Goal: Task Accomplishment & Management: Complete application form

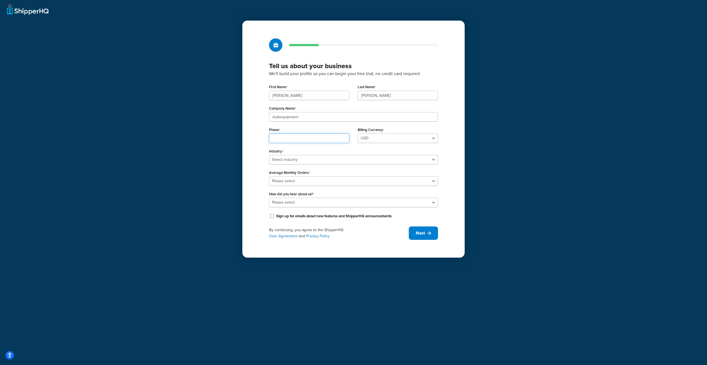
click at [312, 141] on input "Phone" at bounding box center [309, 137] width 80 height 9
click at [179, 92] on div "Tell us about your business We'll build your profile so you can begin your free…" at bounding box center [353, 182] width 707 height 365
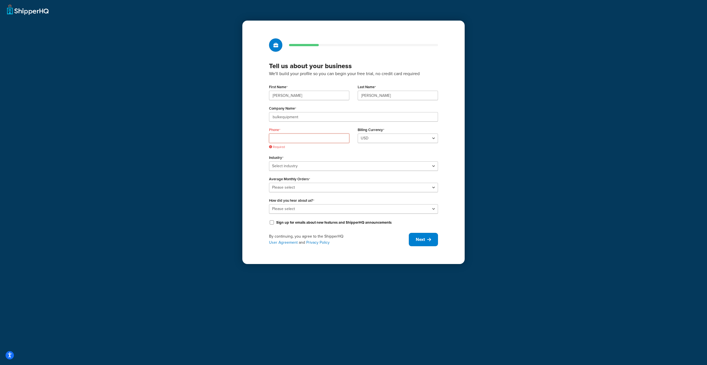
click at [290, 140] on input "Phone" at bounding box center [309, 137] width 80 height 9
paste input "800-777-3383"
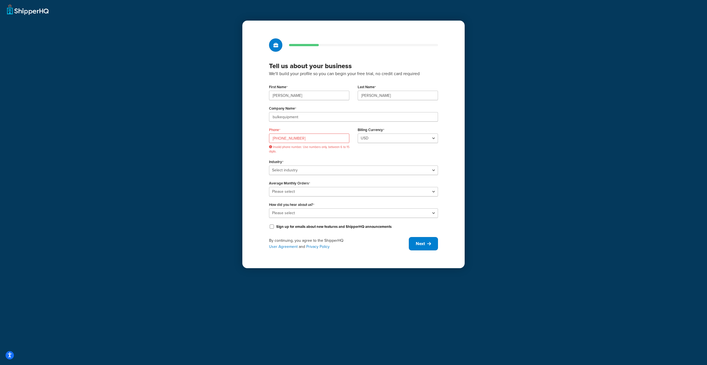
click at [254, 156] on div "Tell us about your business We'll build your profile so you can begin your free…" at bounding box center [353, 144] width 222 height 247
click at [282, 139] on input "800-777-3383" at bounding box center [309, 137] width 80 height 9
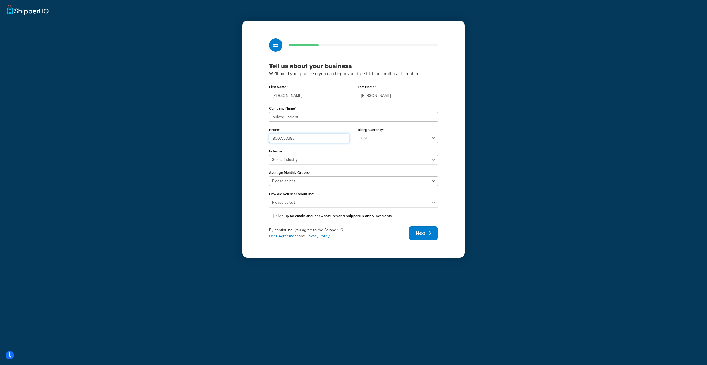
type input "8007773383"
click at [262, 147] on div "Tell us about your business We'll build your profile so you can begin your free…" at bounding box center [353, 139] width 222 height 237
click at [312, 159] on select "Select industry Automotive Adult Agriculture Alcohol, Tobacco & CBD Arts & Craf…" at bounding box center [353, 159] width 169 height 9
select select "2"
click at [269, 155] on select "Select industry Automotive Adult Agriculture Alcohol, Tobacco & CBD Arts & Craf…" at bounding box center [353, 159] width 169 height 9
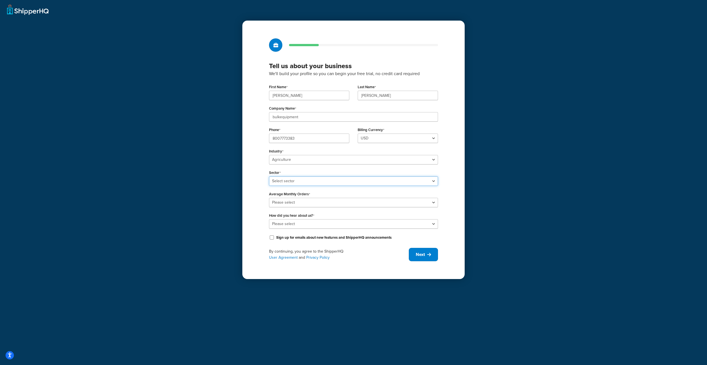
click at [298, 178] on select "Select sector Agriculture Equipment & Supplies Hydroponics" at bounding box center [353, 180] width 169 height 9
select select "1"
click at [269, 176] on select "Select sector Agriculture Equipment & Supplies Hydroponics" at bounding box center [353, 180] width 169 height 9
click at [301, 201] on select "Please select 0-500 501-1,000 1,001-10,000 10,001-20,000 Over 20,000" at bounding box center [353, 202] width 169 height 9
select select "5"
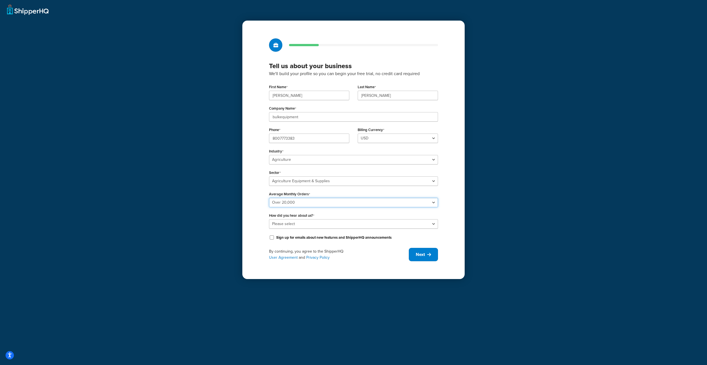
click at [269, 198] on select "Please select 0-500 501-1,000 1,001-10,000 10,001-20,000 Over 20,000" at bounding box center [353, 202] width 169 height 9
click at [311, 224] on select "Please select Online Search App Store or Marketplace Listing Referred by Agency…" at bounding box center [353, 223] width 169 height 9
select select "2"
click at [269, 219] on select "Please select Online Search App Store or Marketplace Listing Referred by Agency…" at bounding box center [353, 223] width 169 height 9
click at [273, 239] on input "Sign up for emails about new features and ShipperHQ announcements" at bounding box center [272, 237] width 6 height 4
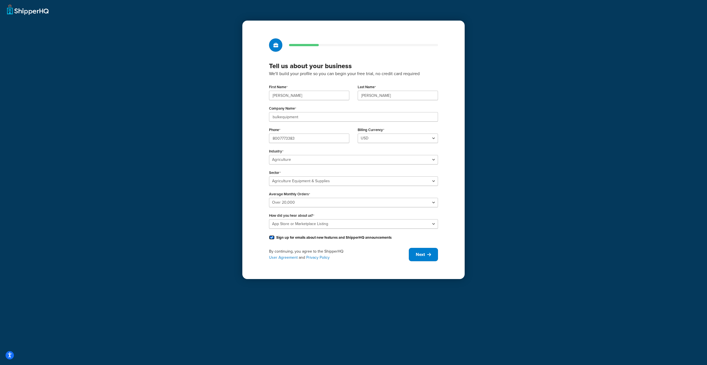
checkbox input "true"
click at [424, 255] on span "Next" at bounding box center [420, 254] width 9 height 6
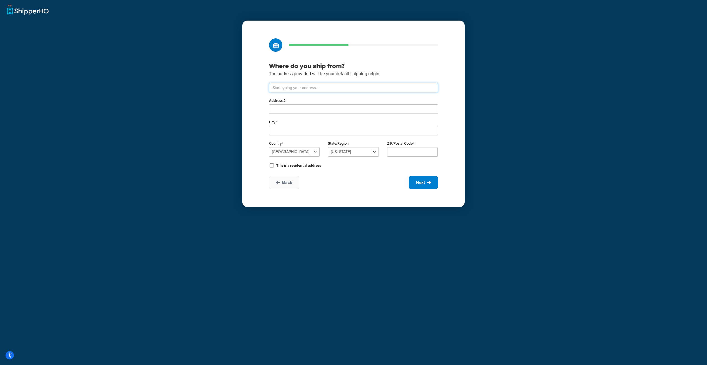
click at [317, 89] on input "text" at bounding box center [353, 87] width 169 height 9
paste input "356 Dixon Drive"
type input "356 Dixon Dr"
type input "Ellaville"
select select "10"
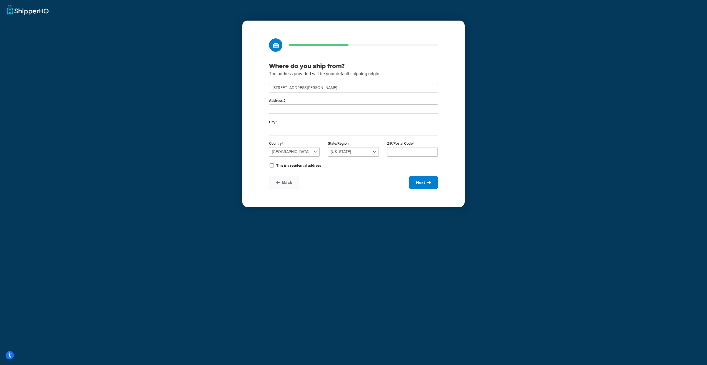
type input "31806"
click at [424, 182] on span "Next" at bounding box center [420, 182] width 9 height 6
select select "1"
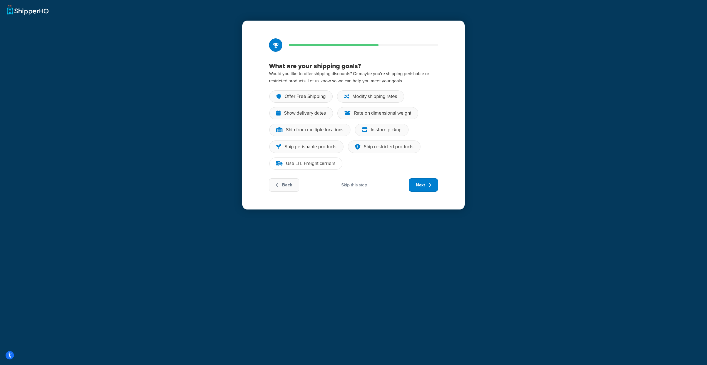
click at [329, 169] on div "Use LTL Freight carriers" at bounding box center [305, 163] width 73 height 12
click at [0, 0] on input "Use LTL Freight carriers" at bounding box center [0, 0] width 0 height 0
click at [315, 132] on div "Ship from multiple locations" at bounding box center [315, 130] width 58 height 6
click at [0, 0] on input "Ship from multiple locations" at bounding box center [0, 0] width 0 height 0
click at [306, 113] on div "Show delivery dates" at bounding box center [305, 113] width 42 height 6
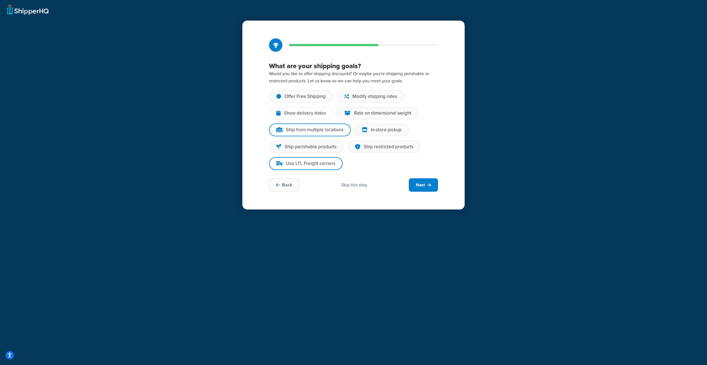
click at [0, 0] on input "Show delivery dates" at bounding box center [0, 0] width 0 height 0
click at [363, 99] on div "Modify shipping rates" at bounding box center [375, 97] width 45 height 6
click at [0, 0] on input "Modify shipping rates" at bounding box center [0, 0] width 0 height 0
click at [361, 114] on div "Rate on dimensional weight" at bounding box center [382, 113] width 57 height 6
click at [0, 0] on input "Rate on dimensional weight" at bounding box center [0, 0] width 0 height 0
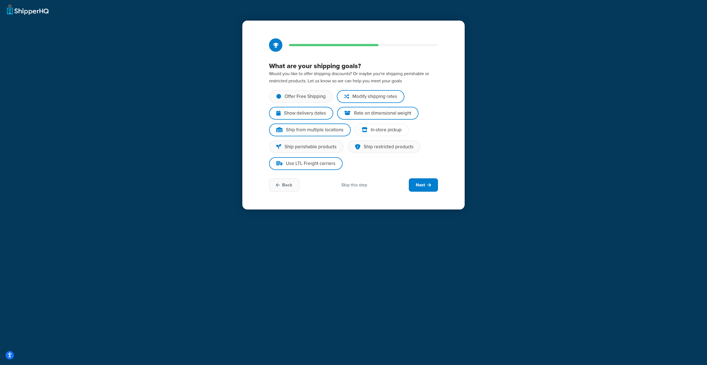
click at [368, 131] on div "In-store pickup" at bounding box center [382, 130] width 54 height 12
click at [0, 0] on input "In-store pickup" at bounding box center [0, 0] width 0 height 0
click at [423, 187] on span "Next" at bounding box center [420, 185] width 9 height 6
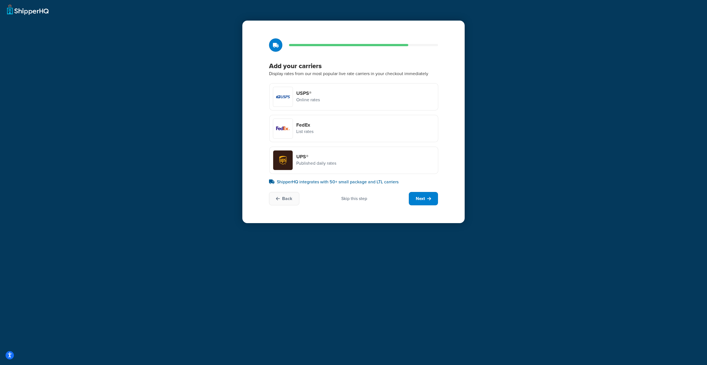
click at [286, 98] on div at bounding box center [282, 96] width 19 height 19
click at [0, 0] on input "USPS® Online rates" at bounding box center [0, 0] width 0 height 0
click at [298, 136] on div "FedEx List rates" at bounding box center [293, 128] width 41 height 20
click at [0, 0] on input "FedEx List rates" at bounding box center [0, 0] width 0 height 0
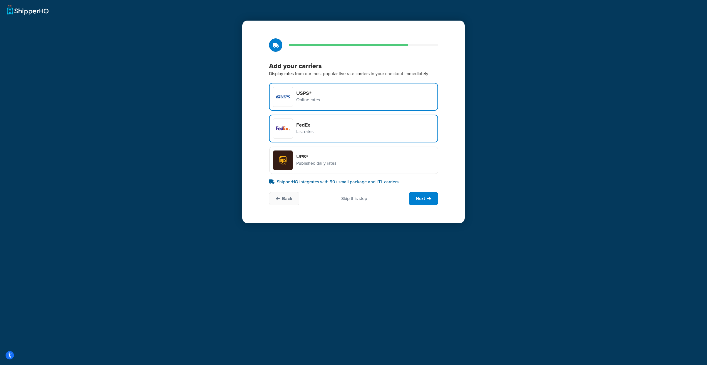
click at [306, 156] on h4 "UPS®" at bounding box center [316, 156] width 40 height 6
click at [0, 0] on input "UPS® Published daily rates" at bounding box center [0, 0] width 0 height 0
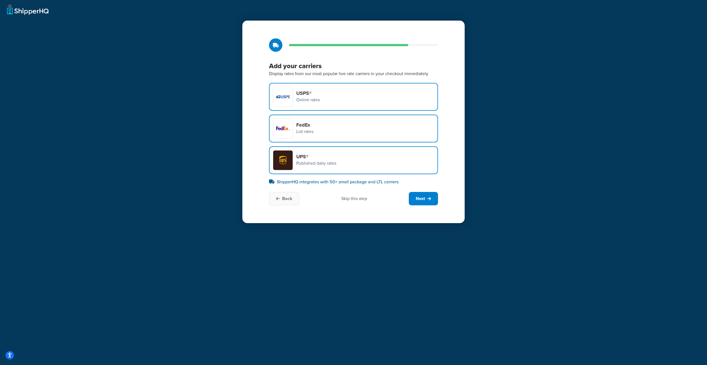
click at [358, 96] on div "USPS® Online rates" at bounding box center [353, 97] width 169 height 28
click at [0, 0] on input "USPS® Online rates" at bounding box center [0, 0] width 0 height 0
click at [350, 121] on div "FedEx List rates" at bounding box center [353, 129] width 169 height 28
click at [0, 0] on input "FedEx List rates" at bounding box center [0, 0] width 0 height 0
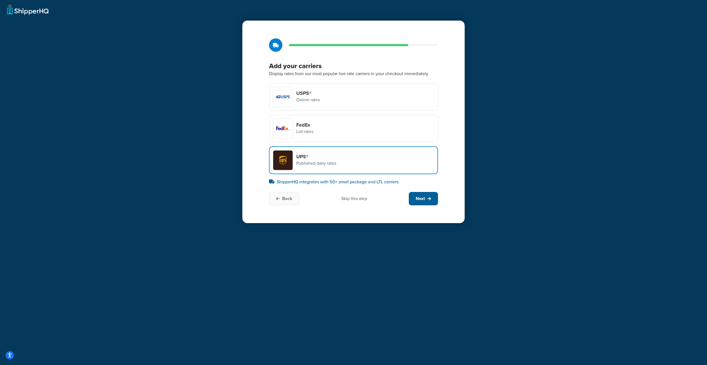
click at [419, 194] on button "Next" at bounding box center [423, 198] width 29 height 13
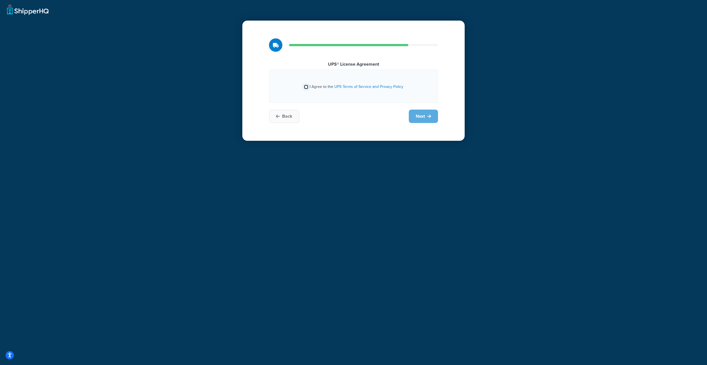
click at [305, 87] on input "I Agree to the UPS Terms of Service and Privacy Policy" at bounding box center [306, 87] width 4 height 4
checkbox input "true"
click at [413, 114] on button "Next" at bounding box center [423, 116] width 29 height 13
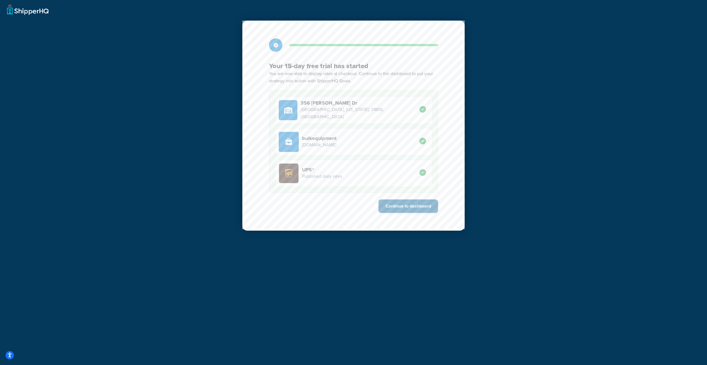
click at [420, 207] on button "Continue to dashboard" at bounding box center [409, 205] width 60 height 13
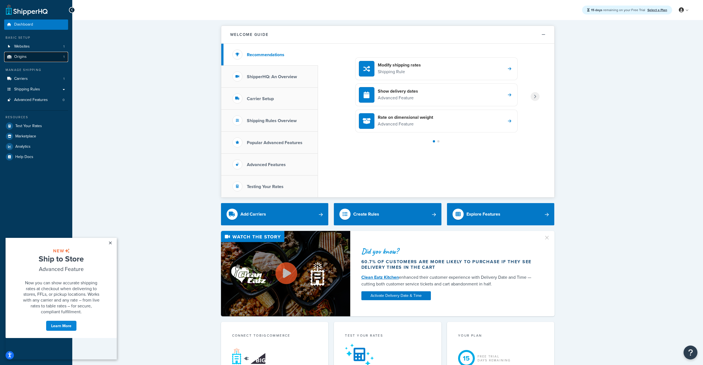
click at [52, 59] on link "Origins 1" at bounding box center [36, 57] width 64 height 10
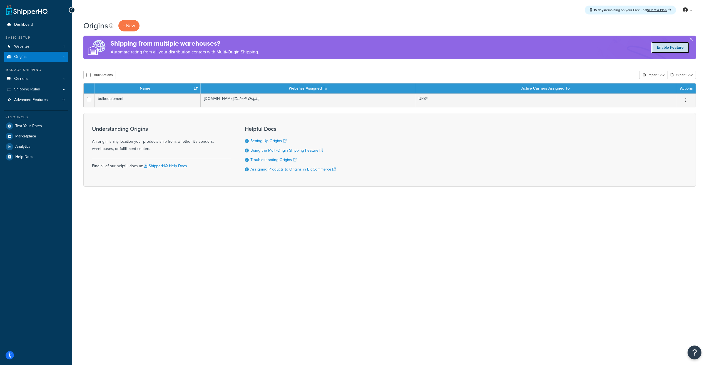
click at [659, 48] on link "Enable Feature" at bounding box center [671, 47] width 38 height 11
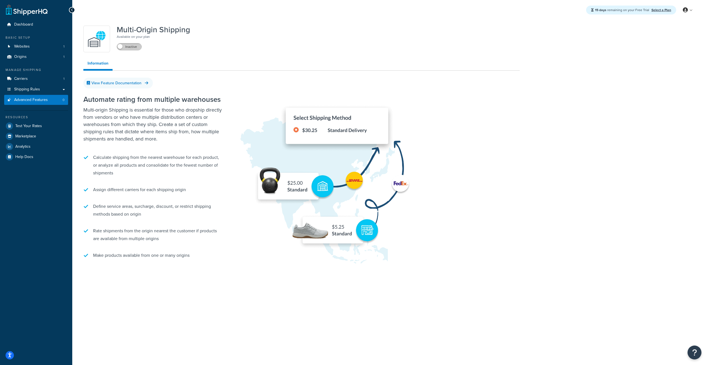
click at [134, 45] on label "Inactive" at bounding box center [129, 46] width 24 height 7
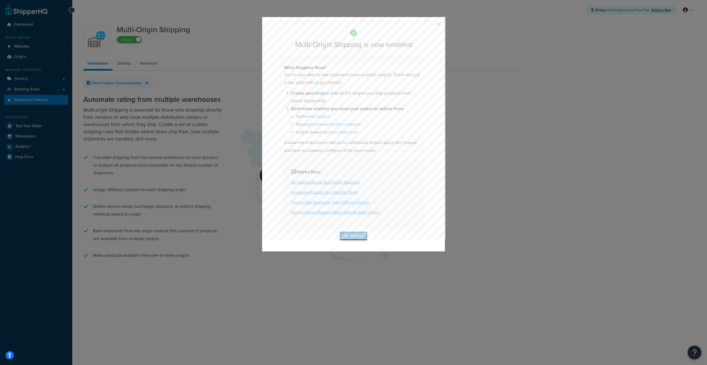
click at [346, 238] on button "Ok, Thanks!" at bounding box center [354, 235] width 28 height 9
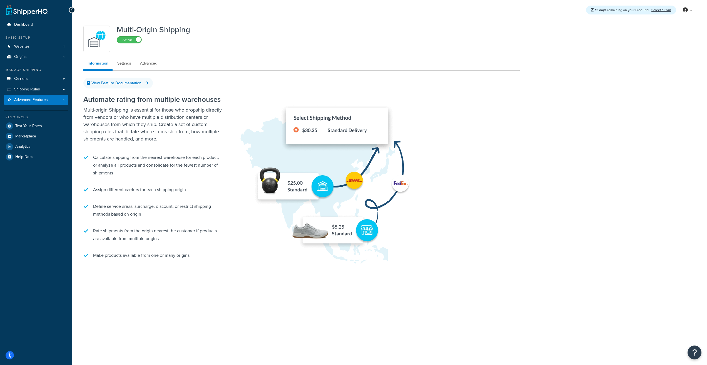
click at [72, 9] on icon at bounding box center [72, 10] width 3 height 4
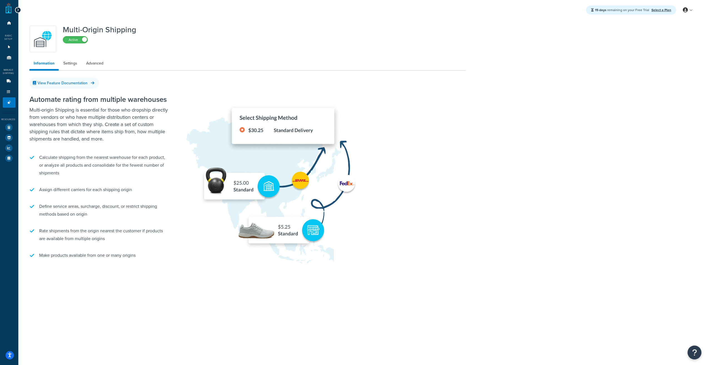
click at [20, 10] on div at bounding box center [18, 10] width 6 height 6
click at [18, 11] on icon at bounding box center [18, 10] width 3 height 4
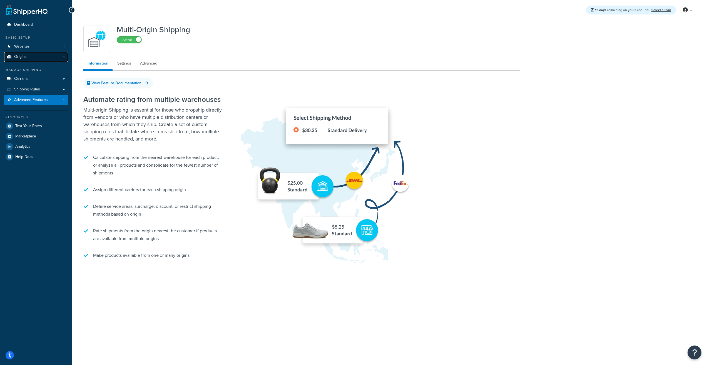
click at [17, 59] on span "Origins" at bounding box center [20, 57] width 13 height 5
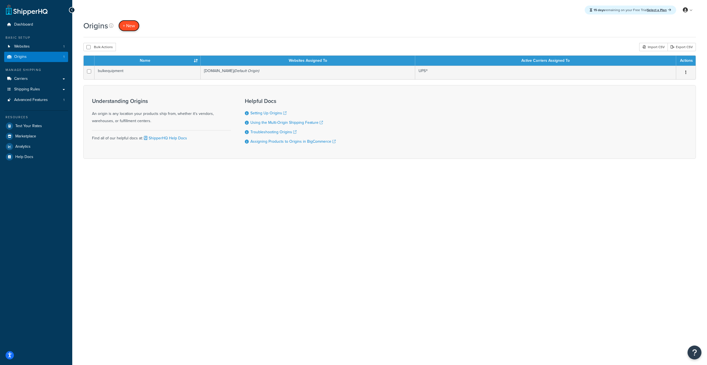
click at [122, 28] on link "+ New" at bounding box center [128, 25] width 21 height 11
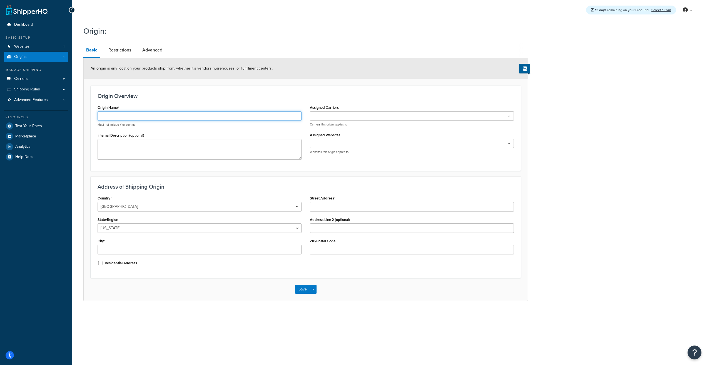
click at [132, 118] on input "Origin Name" at bounding box center [200, 115] width 204 height 9
type input "[GEOGRAPHIC_DATA]"
click at [126, 149] on textarea "Internal Description (optional)" at bounding box center [200, 149] width 204 height 21
type textarea "102 - Stoneville"
click at [391, 117] on ul at bounding box center [412, 115] width 204 height 9
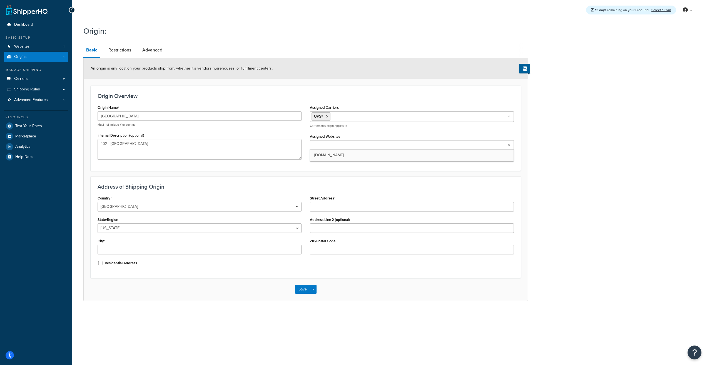
click at [362, 143] on ul at bounding box center [412, 144] width 204 height 9
click at [353, 208] on input "Street Address" at bounding box center [412, 206] width 204 height 9
click at [358, 191] on div "Address of Shipping Origin Country United States United Kingdom Afghanistan Åla…" at bounding box center [306, 226] width 430 height 101
click at [382, 206] on input "Street Address" at bounding box center [412, 206] width 204 height 9
paste input "6915 US HWY 220"
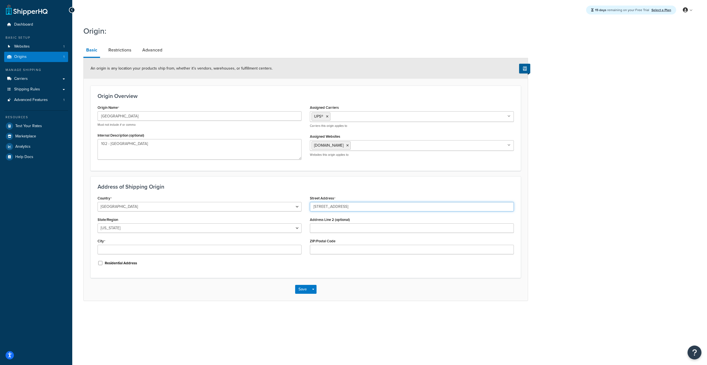
type input "6915 US HWY 220"
click at [225, 229] on select "Alabama Alaska American Samoa Arizona Arkansas Armed Forces Americas Armed Forc…" at bounding box center [200, 227] width 204 height 9
select select "33"
click at [98, 223] on select "Alabama Alaska American Samoa Arizona Arkansas Armed Forces Americas Armed Forc…" at bounding box center [200, 227] width 204 height 9
click at [254, 251] on input "City" at bounding box center [200, 249] width 204 height 9
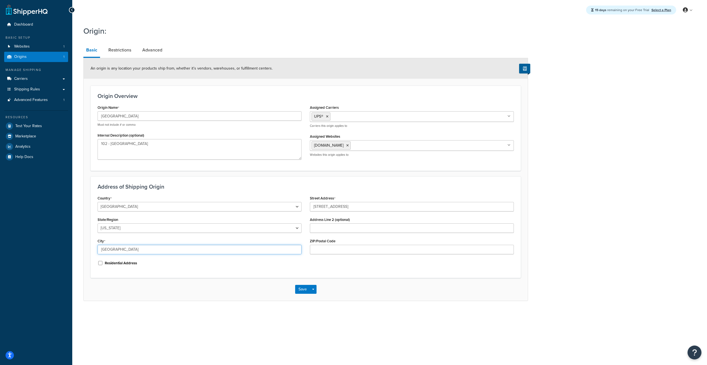
type input "Stoneville"
click at [397, 247] on input "ZIP/Postal Code" at bounding box center [412, 249] width 204 height 9
type input "27048"
click at [339, 188] on h3 "Address of Shipping Origin" at bounding box center [306, 187] width 417 height 6
click at [306, 284] on div "Save Save Dropdown Save and Edit Save and Duplicate Save and Create New" at bounding box center [306, 289] width 444 height 23
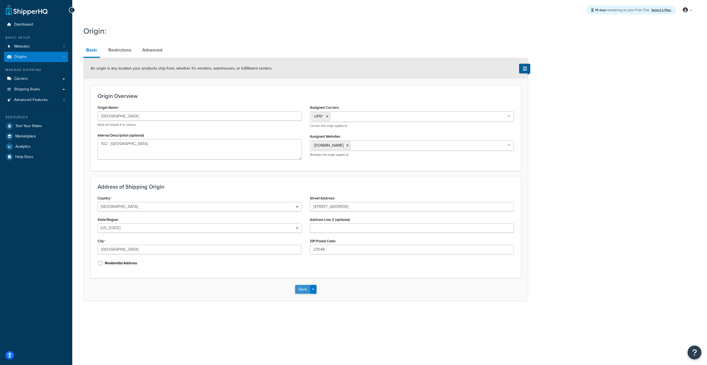
click at [304, 288] on button "Save" at bounding box center [302, 289] width 15 height 9
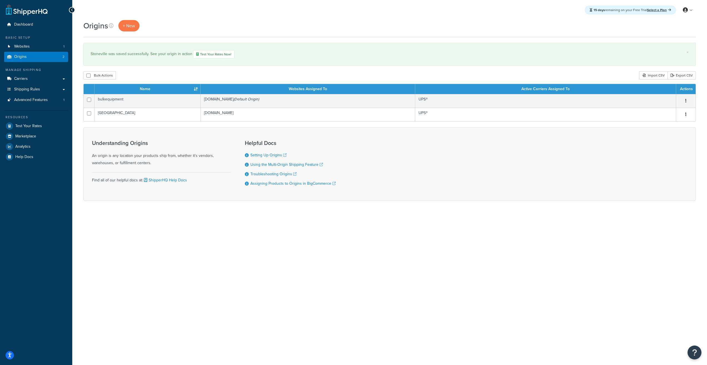
click at [445, 242] on div "15 days remaining on your Free Trial Select a Plan My Profile Billing Global Se…" at bounding box center [389, 182] width 635 height 365
click at [126, 24] on span "+ New" at bounding box center [129, 26] width 12 height 6
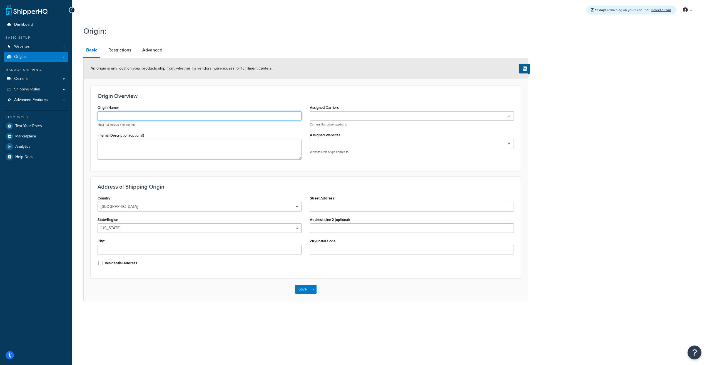
click at [136, 118] on input "Origin Name" at bounding box center [200, 115] width 204 height 9
type input "[GEOGRAPHIC_DATA]"
click at [356, 119] on ul at bounding box center [412, 115] width 204 height 9
click at [261, 155] on textarea "Internal Description (optional)" at bounding box center [200, 149] width 204 height 21
type textarea "201 - [GEOGRAPHIC_DATA]"
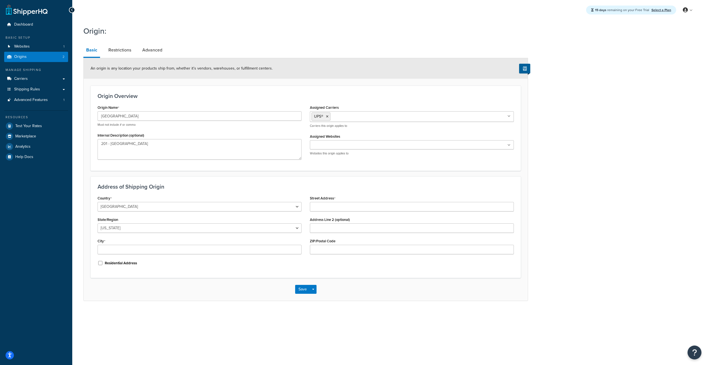
click at [318, 138] on label "Assigned Websites" at bounding box center [325, 136] width 30 height 4
click at [318, 142] on input "Assigned Websites" at bounding box center [336, 145] width 49 height 6
click at [182, 204] on select "United States United Kingdom Afghanistan Åland Islands Albania Algeria American…" at bounding box center [200, 206] width 204 height 9
click at [98, 202] on select "United States United Kingdom Afghanistan Åland Islands Albania Algeria American…" at bounding box center [200, 206] width 204 height 9
click at [180, 207] on select "United States United Kingdom Afghanistan Åland Islands Albania Algeria American…" at bounding box center [200, 206] width 204 height 9
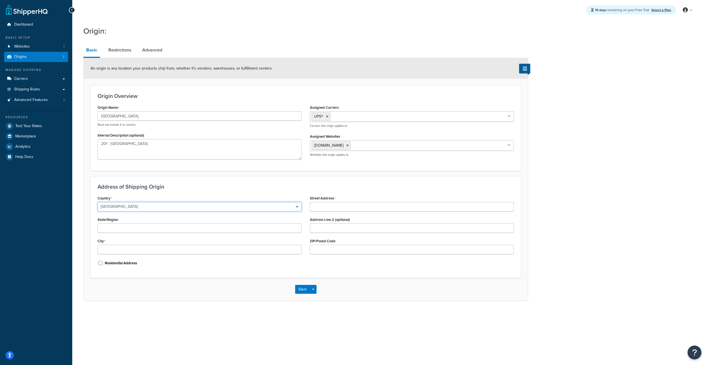
select select "1000"
click at [98, 202] on select "United States United Kingdom Afghanistan Åland Islands Albania Algeria American…" at bounding box center [200, 206] width 204 height 9
drag, startPoint x: 328, startPoint y: 203, endPoint x: 327, endPoint y: 207, distance: 4.3
click at [328, 203] on input "Street Address" at bounding box center [412, 206] width 204 height 9
paste input "5733 Ransom Street"
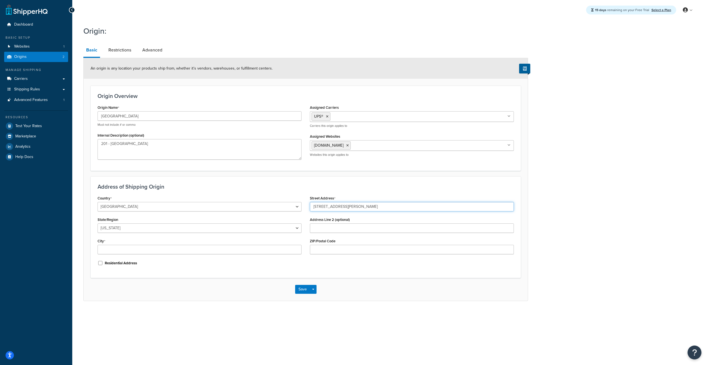
type input "5733 Ransom Street"
click at [222, 233] on div "Country United States United Kingdom Afghanistan Åland Islands Albania Algeria …" at bounding box center [199, 232] width 212 height 77
click at [222, 231] on select "Alabama Alaska American Samoa Arizona Arkansas Armed Forces Americas Armed Forc…" at bounding box center [200, 227] width 204 height 9
select select "43"
click at [98, 223] on select "Alabama Alaska American Samoa Arizona Arkansas Armed Forces Americas Armed Forc…" at bounding box center [200, 227] width 204 height 9
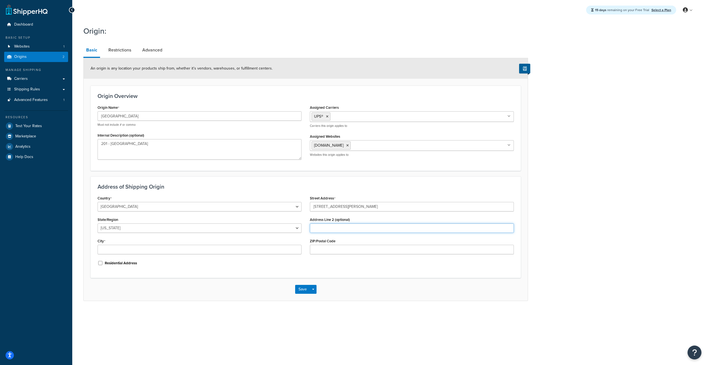
click at [375, 227] on input "Address Line 2 (optional)" at bounding box center [412, 227] width 204 height 9
click at [256, 256] on div "Country United States United Kingdom Afghanistan Åland Islands Albania Algeria …" at bounding box center [199, 232] width 212 height 77
click at [256, 250] on input "City" at bounding box center [200, 249] width 204 height 9
type input "Houston"
click at [385, 251] on input "ZIP/Postal Code" at bounding box center [412, 249] width 204 height 9
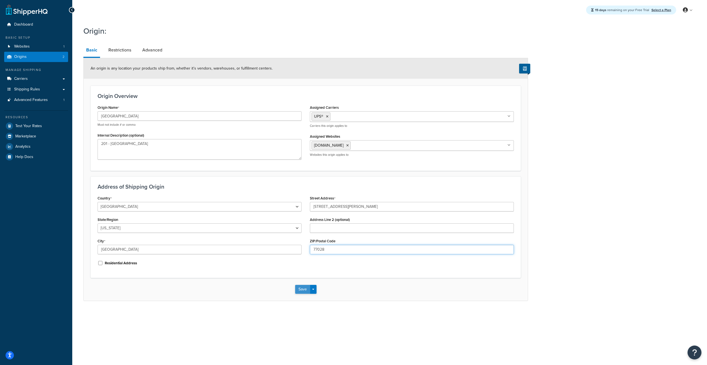
type input "77028"
click at [304, 289] on button "Save" at bounding box center [302, 289] width 15 height 9
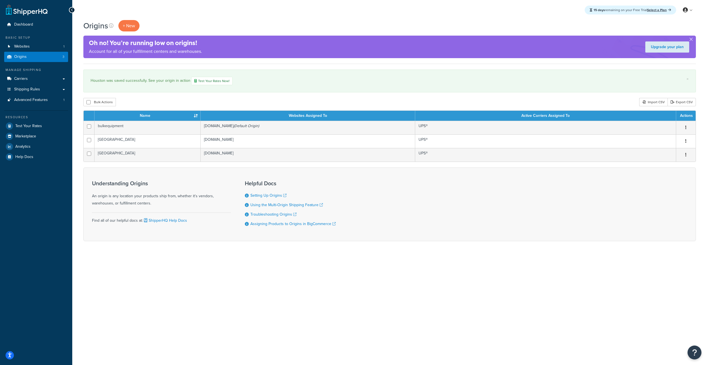
click at [407, 305] on div "15 days remaining on your Free Trial Select a Plan My Profile Billing Global Se…" at bounding box center [389, 182] width 635 height 365
click at [204, 98] on div "Bulk Actions Duplicate Delete Import CSV Export CSV" at bounding box center [389, 102] width 613 height 8
click at [662, 46] on link "Upgrade your plan" at bounding box center [668, 46] width 44 height 11
